Goal: Task Accomplishment & Management: Complete application form

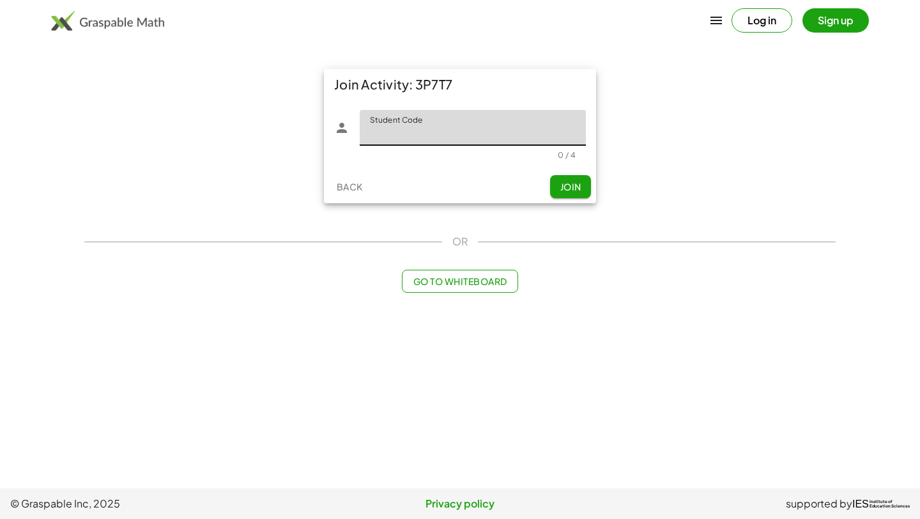
click at [482, 130] on input "Student Code" at bounding box center [473, 128] width 226 height 36
click at [502, 129] on input "Student Code" at bounding box center [473, 128] width 226 height 36
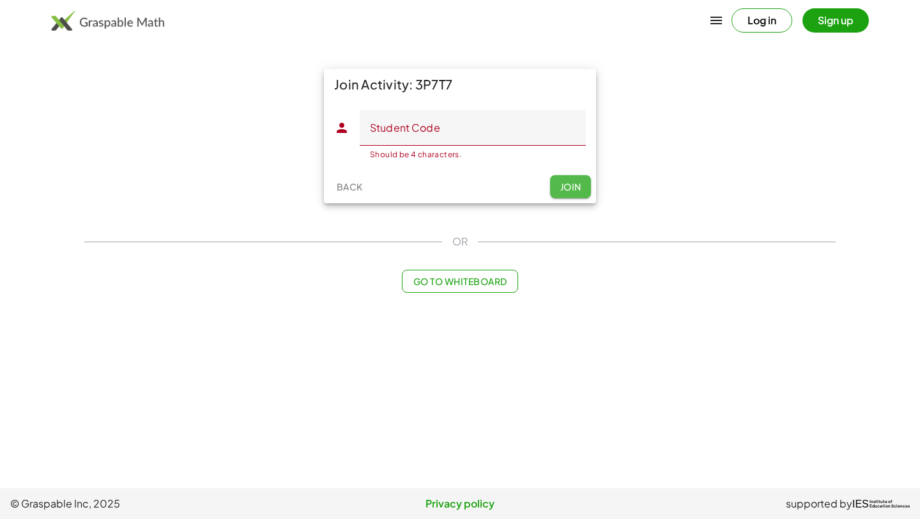
click at [566, 188] on span "Join" at bounding box center [570, 186] width 21 height 11
click at [539, 119] on input "Student Code" at bounding box center [473, 128] width 226 height 36
click at [808, 78] on div "Join Activity: 3P7T7 Student Code Student Code Should be 4 characters. 0 / 4 Ba…" at bounding box center [460, 135] width 767 height 149
click at [751, 20] on button "Log in" at bounding box center [761, 20] width 61 height 24
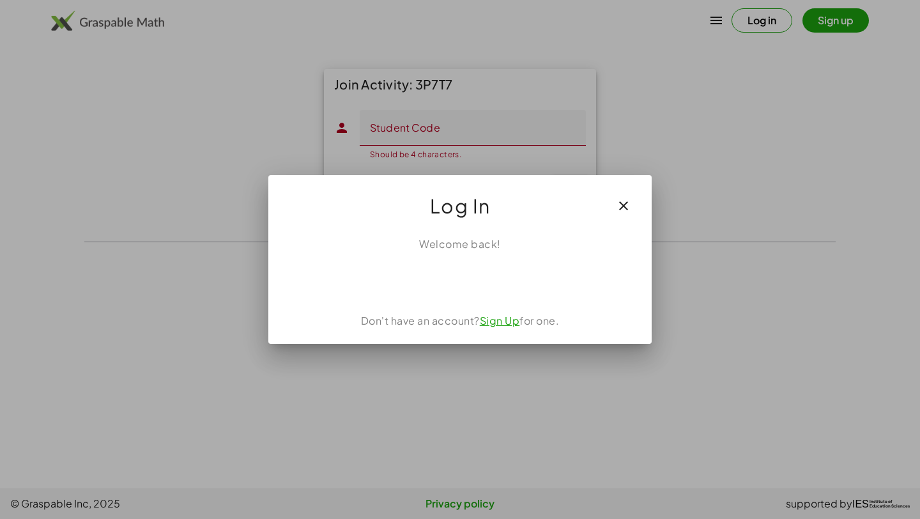
click at [684, 137] on div at bounding box center [460, 259] width 920 height 519
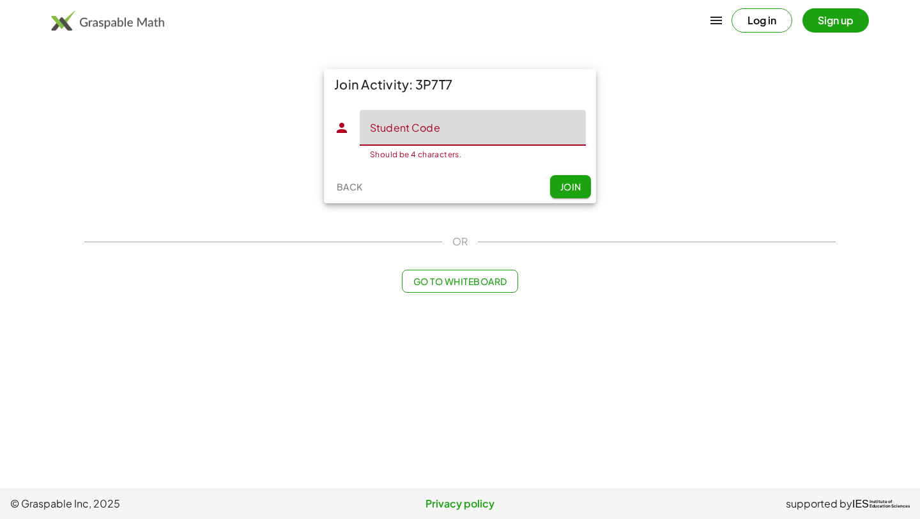
click at [526, 134] on input "Student Code" at bounding box center [473, 128] width 226 height 36
click at [603, 201] on div "Join Activity: 3P7T7 Student Code Student Code Should be 4 characters. 0 / 4 Ba…" at bounding box center [459, 135] width 287 height 149
